Goal: Task Accomplishment & Management: Manage account settings

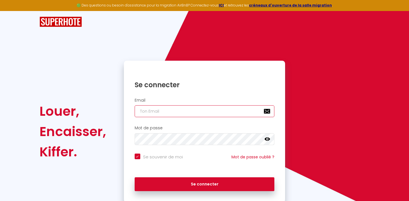
type input "[EMAIL_ADDRESS][DOMAIN_NAME]"
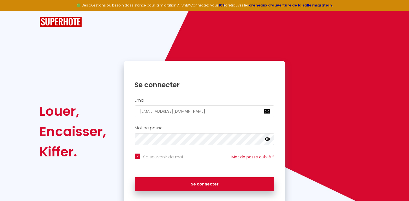
checkbox input "true"
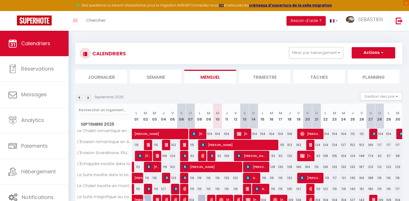
click at [89, 98] on img at bounding box center [88, 97] width 6 height 6
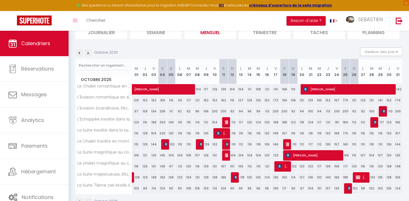
scroll to position [61, 0]
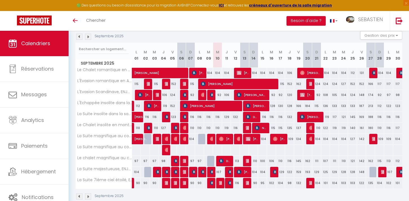
click at [89, 37] on img at bounding box center [88, 37] width 6 height 6
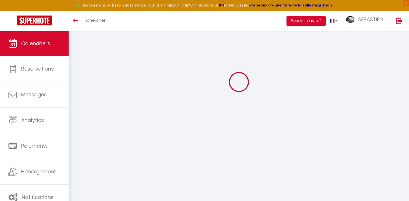
scroll to position [61, 0]
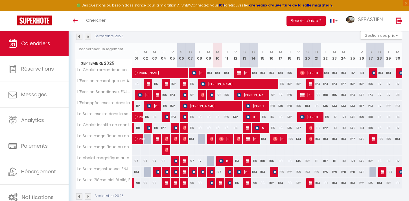
click at [89, 38] on img at bounding box center [88, 37] width 6 height 6
click at [88, 38] on img at bounding box center [88, 37] width 6 height 6
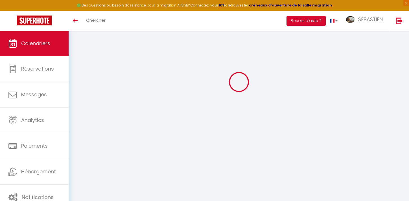
scroll to position [61, 0]
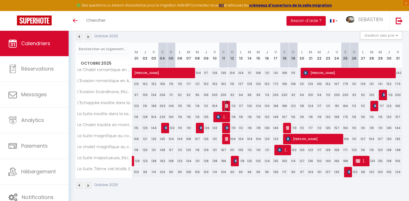
click at [227, 107] on img at bounding box center [227, 105] width 5 height 5
select select "OK"
select select "KO"
select select "0"
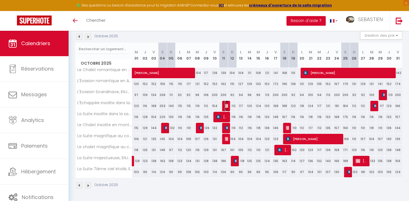
select select "1"
select select
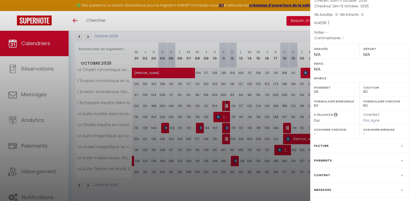
scroll to position [62, 0]
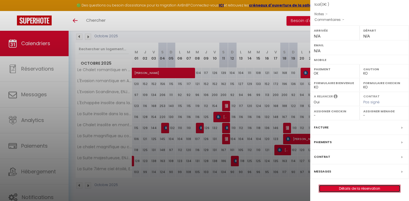
click at [354, 189] on link "Détails de la réservation" at bounding box center [359, 188] width 81 height 7
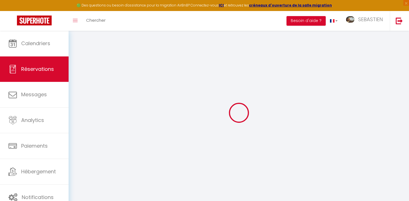
select select
checkbox input "false"
select select
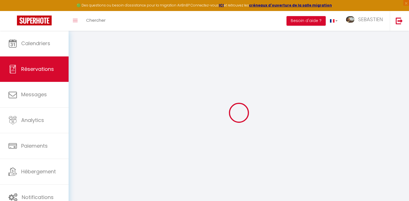
select select
checkbox input "false"
select select
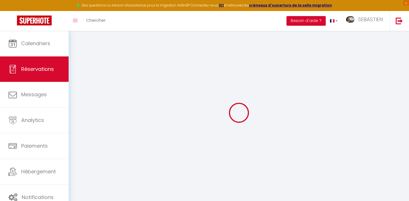
select select
checkbox input "false"
select select
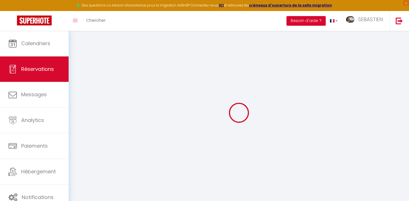
checkbox input "false"
select select
checkbox input "false"
select select
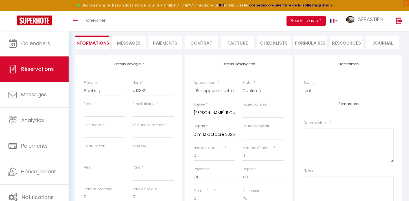
scroll to position [59, 0]
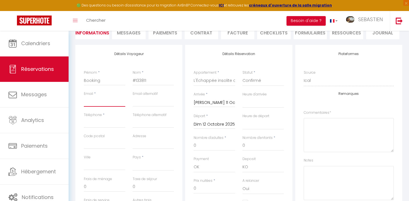
click at [98, 104] on input "Email client" at bounding box center [104, 101] width 41 height 10
paste input "degoumoissalome@gmail.com"
type input "degoumoissalome@gmail.com"
select select
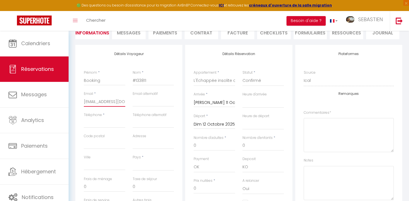
select select
checkbox input "false"
type input "degoumoissalome@gmail.com"
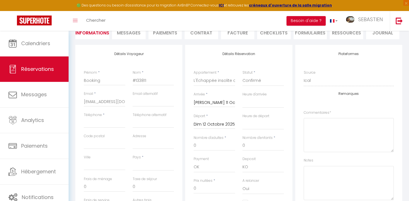
click at [82, 114] on div "Téléphone *" at bounding box center [104, 122] width 49 height 21
click at [94, 125] on input "Téléphone" at bounding box center [104, 123] width 41 height 10
paste input "778350125"
type input "778350125"
select select
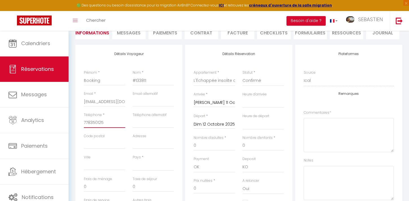
select select
checkbox input "false"
click at [84, 123] on input "778350125" at bounding box center [104, 123] width 41 height 10
type input "0778350125"
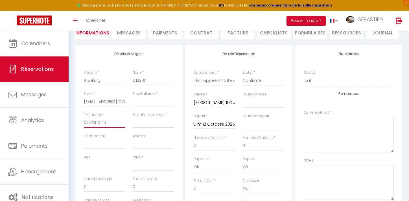
select select
checkbox input "false"
type input "0778350125"
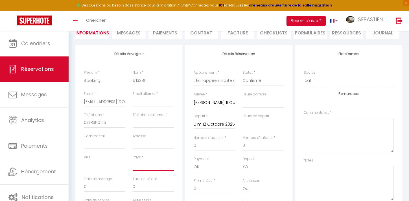
click at [156, 164] on select "France Portugal Afghanistan Albania Algeria American Samoa Andorra Angola Angui…" at bounding box center [153, 165] width 41 height 11
select select "FR"
click at [133, 160] on select "France Portugal Afghanistan Albania Algeria American Samoa Andorra Angola Angui…" at bounding box center [153, 165] width 41 height 11
select select
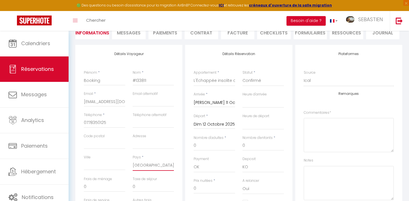
checkbox input "false"
drag, startPoint x: 108, startPoint y: 82, endPoint x: 79, endPoint y: 80, distance: 29.1
click at [79, 80] on div "Détails Voyageur Prénom * Booking Nom * #133811 Email * degoumoissalome@gmail.c…" at bounding box center [128, 146] width 107 height 202
select select
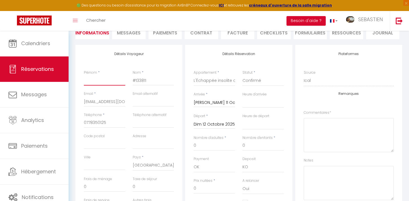
checkbox input "false"
type input "S"
select select
checkbox input "false"
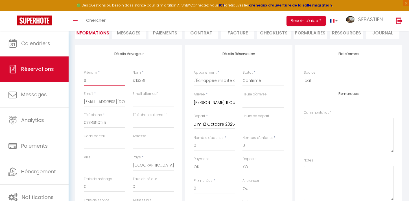
type input "Sa"
select select
checkbox input "false"
type input "Sal"
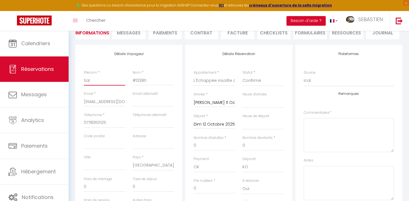
select select
checkbox input "false"
type input "Salo"
select select
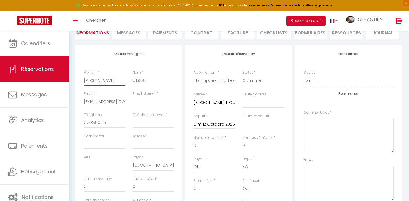
select select
checkbox input "false"
type input "Salom"
select select
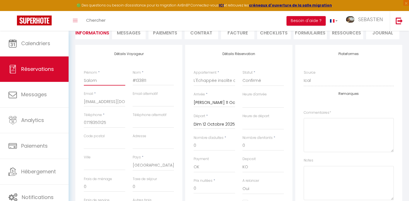
checkbox input "false"
type input "Salomé"
select select
checkbox input "false"
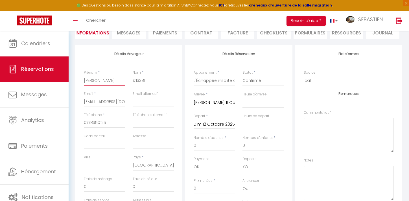
type input "Salomé"
drag, startPoint x: 153, startPoint y: 80, endPoint x: 132, endPoint y: 80, distance: 20.9
click at [132, 80] on div "Nom * #133811" at bounding box center [153, 80] width 49 height 21
type input "D"
select select
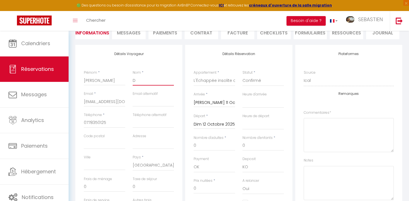
select select
checkbox input "false"
type input "De"
select select
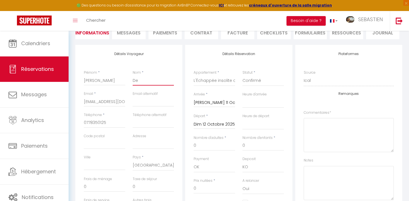
checkbox input "false"
type input "Deg"
select select
checkbox input "false"
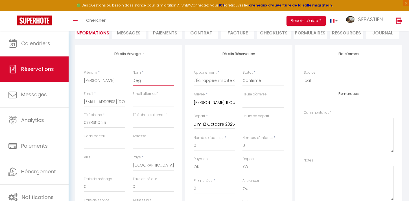
type input "Dego"
select select
checkbox input "false"
type input "Degou"
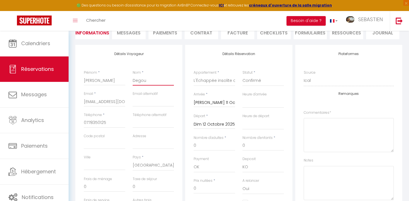
select select
checkbox input "false"
type input "Degoum"
select select
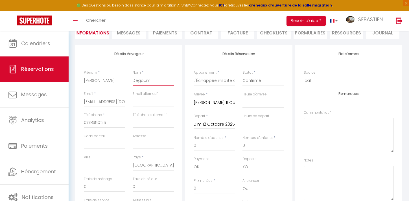
select select
checkbox input "false"
type input "Degoumo"
select select
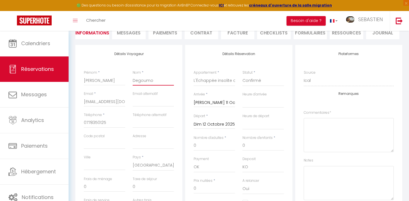
checkbox input "false"
type input "Degoumoi"
select select
checkbox input "false"
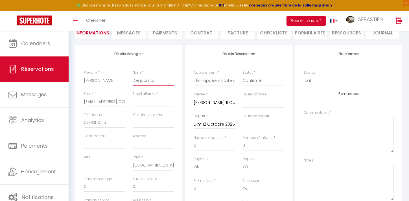
type input "Degoumois"
select select
checkbox input "false"
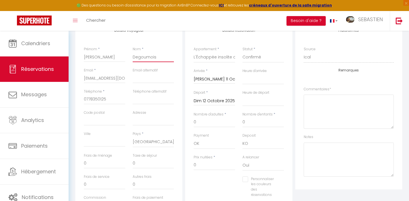
scroll to position [81, 0]
type input "Degoumois"
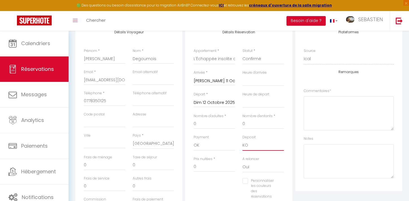
click at [253, 145] on select "OK KO" at bounding box center [262, 145] width 41 height 11
select select "15"
click at [242, 140] on select "OK KO" at bounding box center [262, 145] width 41 height 11
select select
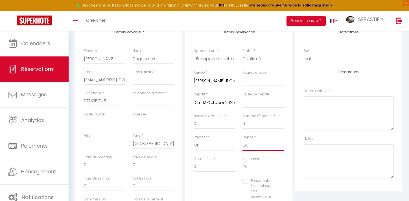
checkbox input "false"
click at [201, 123] on input "0" at bounding box center [213, 124] width 41 height 10
select select
checkbox input "false"
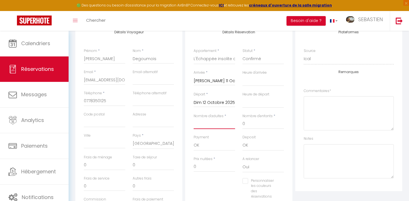
type input "2"
select select
checkbox input "false"
type input "28"
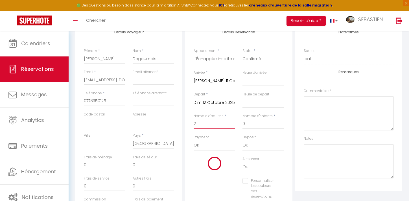
type input "9.5"
select select
type input "190"
checkbox input "false"
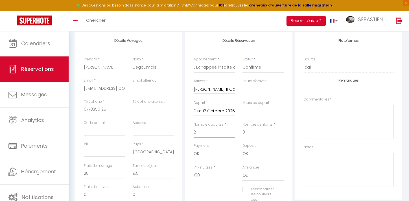
scroll to position [80, 0]
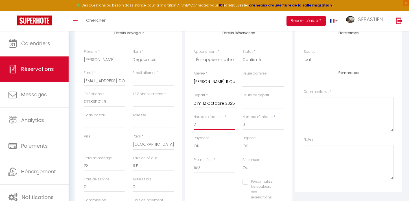
type input "2"
click at [205, 168] on input "190" at bounding box center [213, 167] width 41 height 10
type input "19"
select select
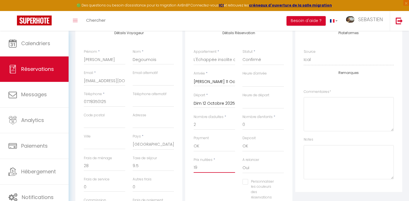
checkbox input "false"
type input "1"
select select
checkbox input "false"
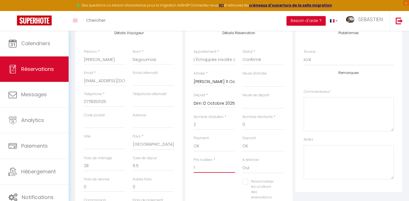
type input "18"
select select
checkbox input "false"
type input "182"
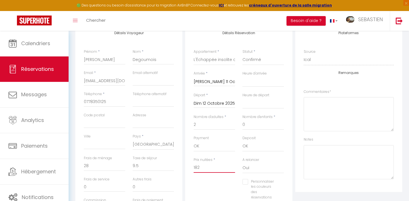
select select
checkbox input "false"
type input "182"
type input "0"
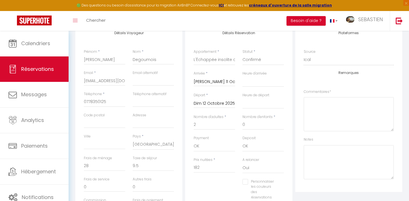
type input "0"
select select
checkbox input "false"
click at [214, 178] on div "Prix nuitées * 182" at bounding box center [214, 168] width 49 height 22
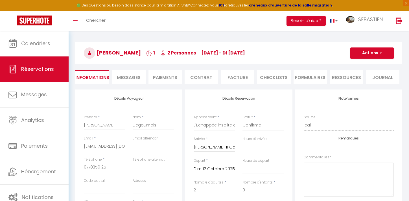
scroll to position [0, 0]
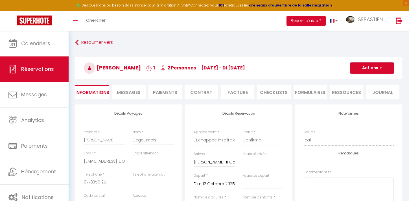
click at [367, 68] on button "Actions" at bounding box center [371, 67] width 43 height 11
click at [361, 81] on link "Enregistrer" at bounding box center [366, 80] width 45 height 7
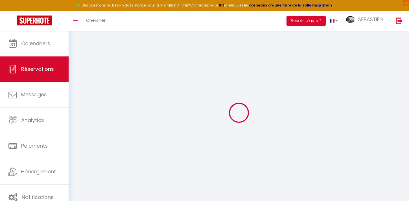
select select "not_cancelled"
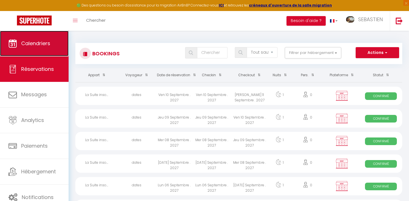
click at [36, 45] on span "Calendriers" at bounding box center [35, 43] width 29 height 7
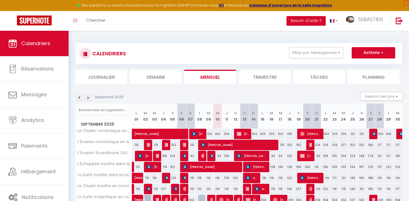
click at [90, 98] on img at bounding box center [88, 97] width 6 height 6
click at [88, 97] on img at bounding box center [88, 97] width 6 height 6
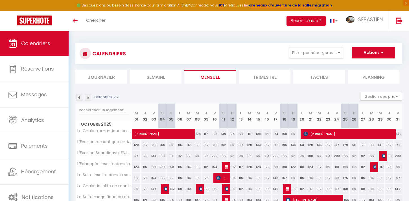
click at [90, 98] on img at bounding box center [88, 97] width 6 height 6
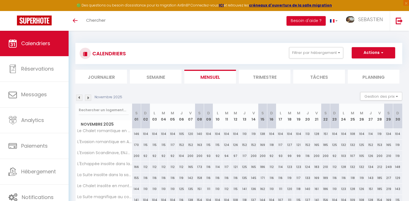
click at [80, 100] on img at bounding box center [79, 97] width 6 height 6
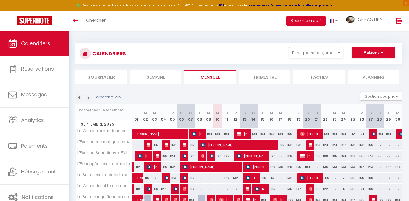
click at [89, 96] on img at bounding box center [88, 97] width 6 height 6
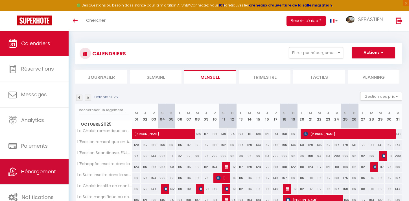
click at [42, 179] on link "Hébergement" at bounding box center [34, 171] width 69 height 25
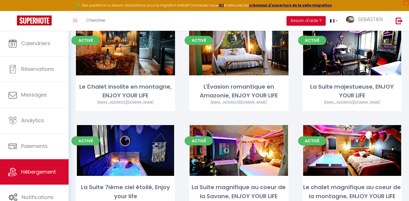
scroll to position [164, 0]
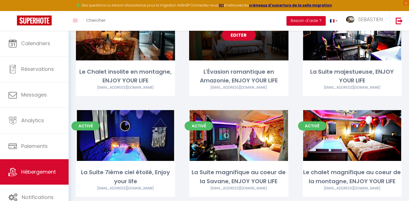
click at [240, 38] on link "Editer" at bounding box center [239, 34] width 34 height 11
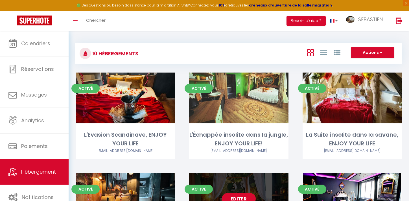
select select "3"
select select "2"
select select "1"
select select
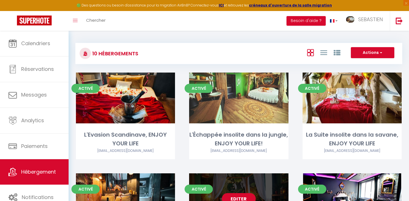
select select "28"
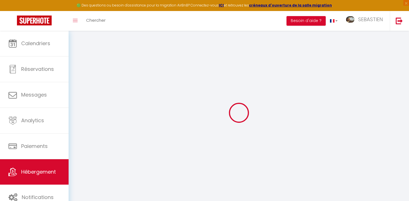
select select
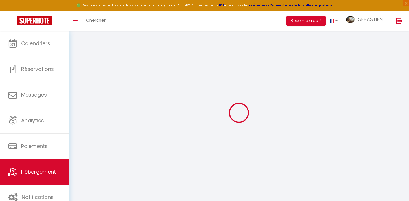
select select
checkbox input "false"
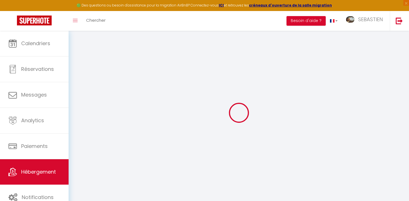
select select
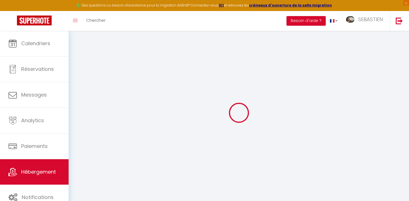
select select
checkbox input "false"
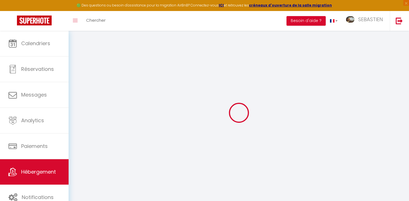
checkbox input "false"
select select
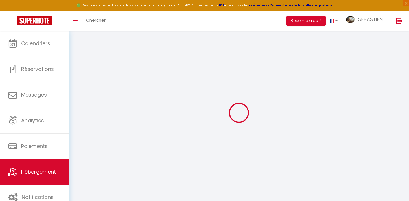
select select
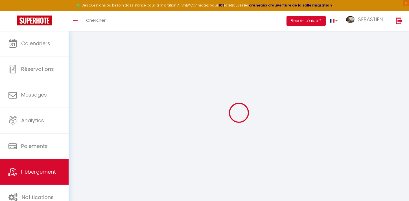
checkbox input "false"
select select
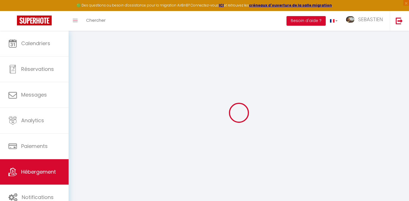
select select
type input "L'Évasion romantique en Amazonie, ENJOY YOUR LIFE"
type input "[PERSON_NAME]"
type input "COURTIER"
type input "[STREET_ADDRESS][PERSON_NAME]"
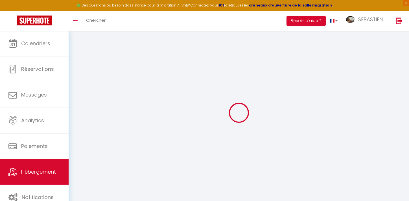
type input "27000"
type input "EVREUX"
select select "4"
type input "97"
type input "50"
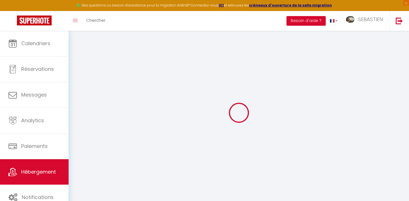
type input "18"
type input "5"
type input "10"
type input "150"
type input "10"
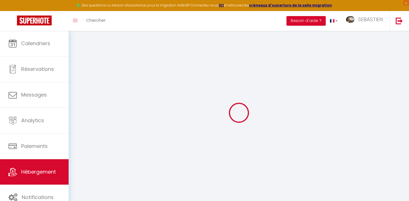
select select
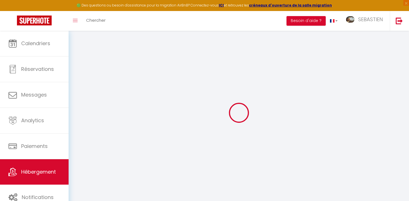
type input "[STREET_ADDRESS][PERSON_NAME]"
type input "27000"
type input "EVREUX"
type input "[EMAIL_ADDRESS][DOMAIN_NAME]"
select select "2544"
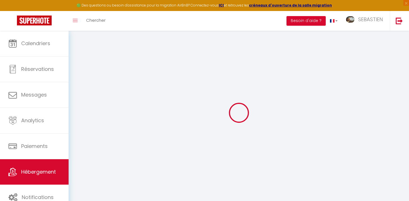
checkbox input "true"
radio input "true"
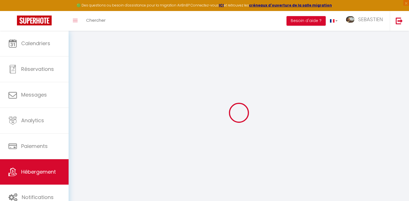
type input "0"
type input "40"
type input "0"
select select "+ 19 %"
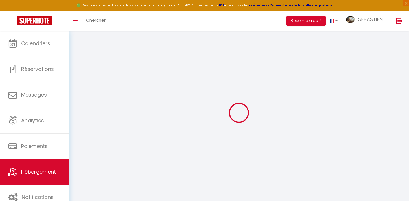
select select "+ 30 %"
checkbox input "true"
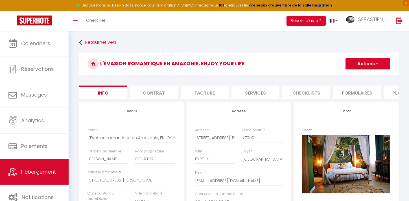
checkbox input "true"
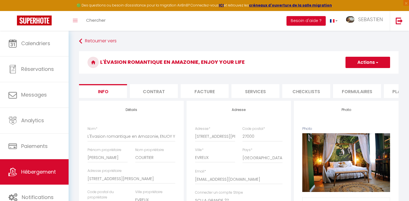
select select "180"
select select "EUR"
select select
select select "1748-703454073897579519"
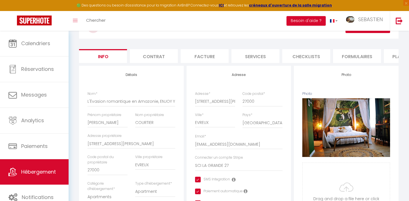
scroll to position [37, 0]
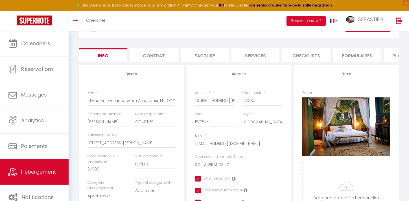
click at [387, 54] on li "Plateformes" at bounding box center [407, 55] width 48 height 14
select select
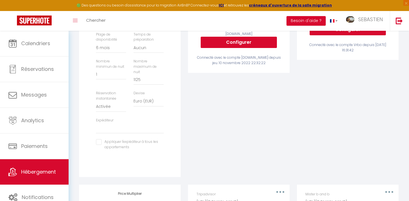
scroll to position [122, 0]
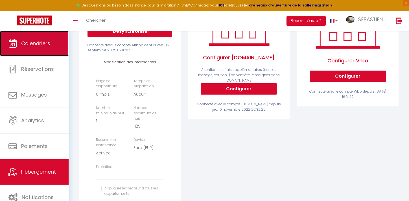
click at [48, 40] on span "Calendriers" at bounding box center [35, 43] width 29 height 7
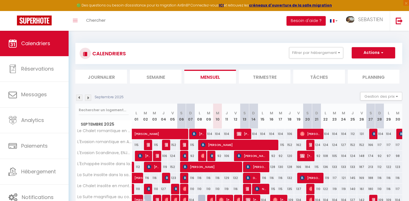
click at [87, 99] on img at bounding box center [88, 97] width 6 height 6
